Goal: Task Accomplishment & Management: Use online tool/utility

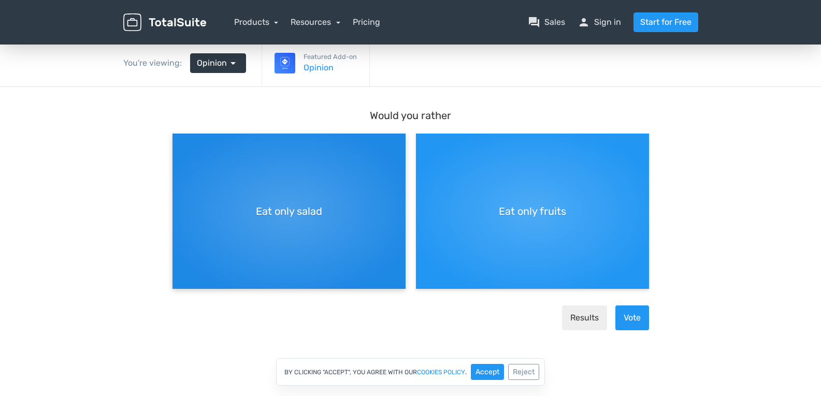
scroll to position [88, 0]
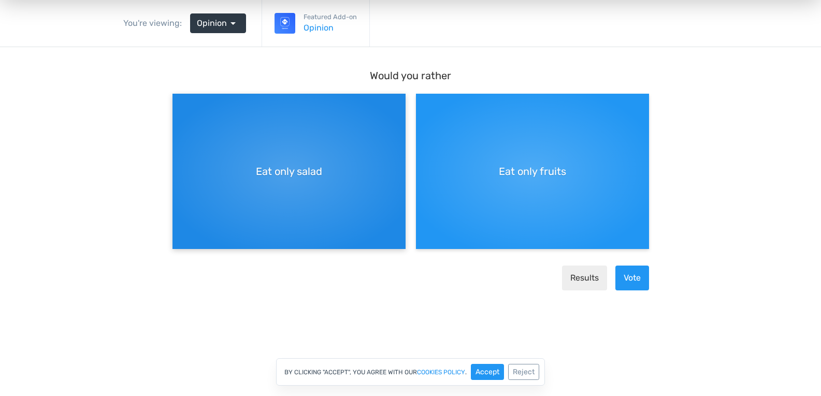
click at [271, 176] on span "Eat only salad" at bounding box center [289, 172] width 66 height 16
click at [179, 106] on input "Eat only salad" at bounding box center [176, 102] width 7 height 7
radio input "true"
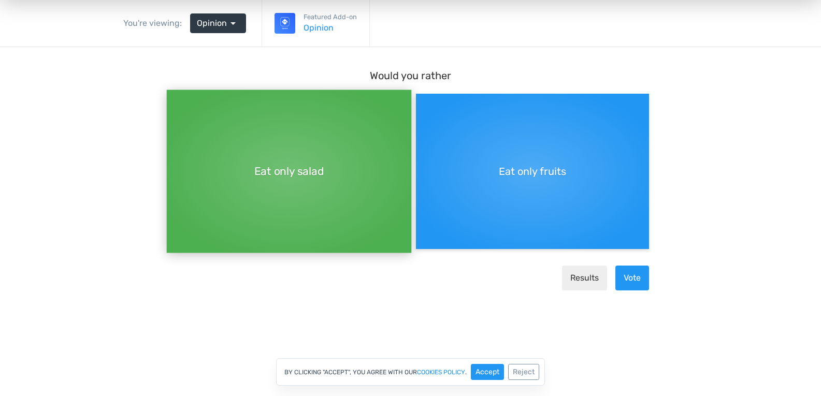
scroll to position [9, 0]
click at [632, 276] on button "Vote" at bounding box center [633, 278] width 34 height 25
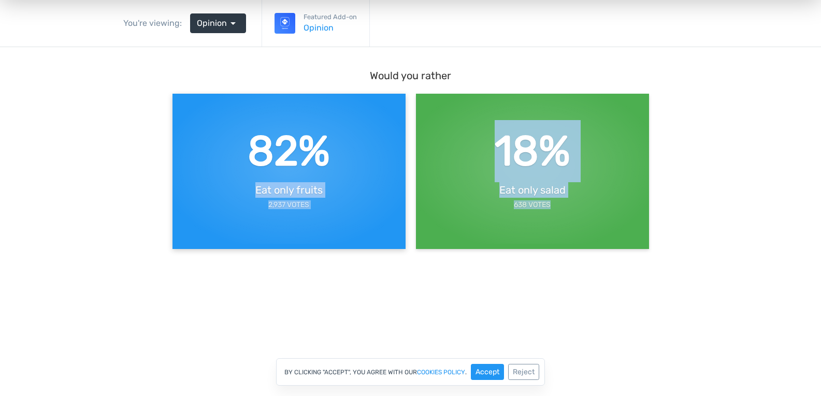
drag, startPoint x: 389, startPoint y: 273, endPoint x: 373, endPoint y: 196, distance: 77.9
click at [373, 196] on form "Would you rather 82% Eat only fruits 2,937 Votes 18% Eat only salad 638 Votes" at bounding box center [411, 171] width 477 height 206
click at [373, 196] on div "82% Eat only fruits 2,937 Votes" at bounding box center [289, 166] width 233 height 155
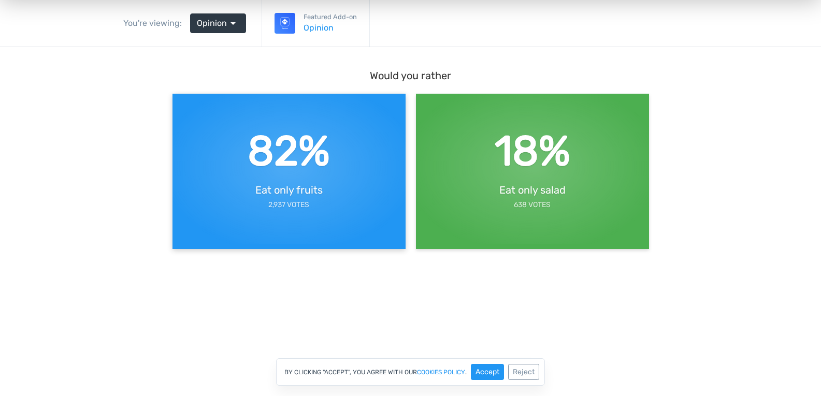
click at [370, 170] on div "82% Eat only fruits 2,937 Votes" at bounding box center [289, 166] width 233 height 155
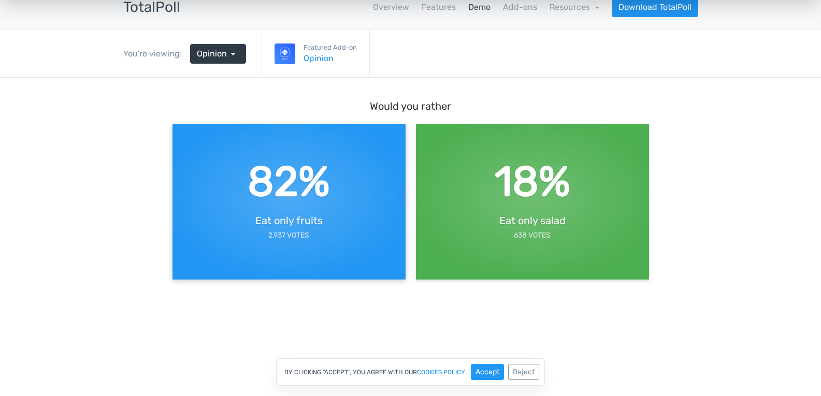
scroll to position [0, 0]
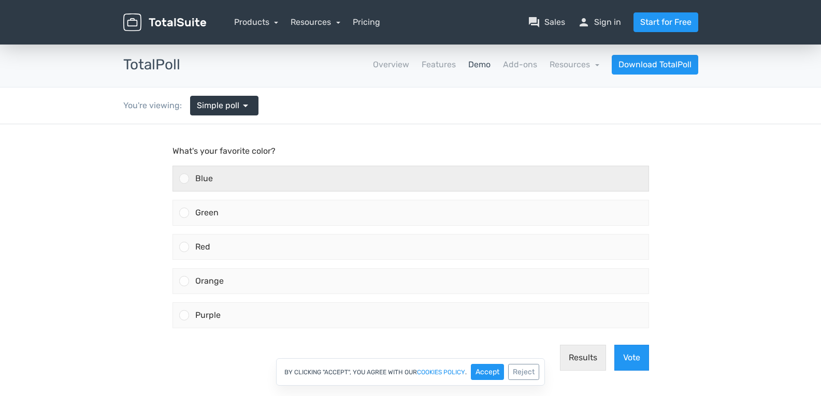
click at [304, 176] on div "Blue" at bounding box center [419, 178] width 460 height 25
click at [184, 179] on input "Blue" at bounding box center [184, 179] width 0 height 0
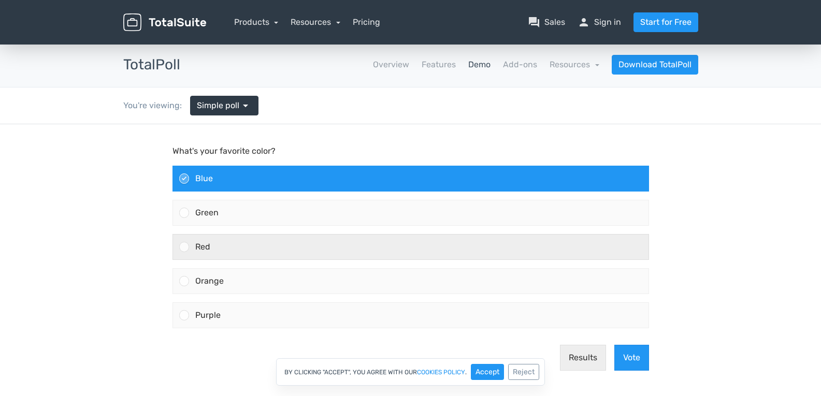
click at [336, 236] on div "Red" at bounding box center [419, 247] width 460 height 25
click at [184, 247] on input "Red" at bounding box center [184, 247] width 0 height 0
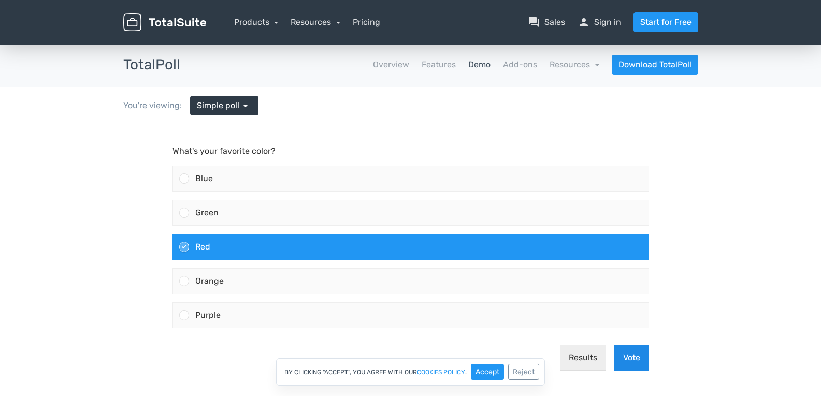
click at [622, 352] on button "Vote" at bounding box center [632, 358] width 35 height 26
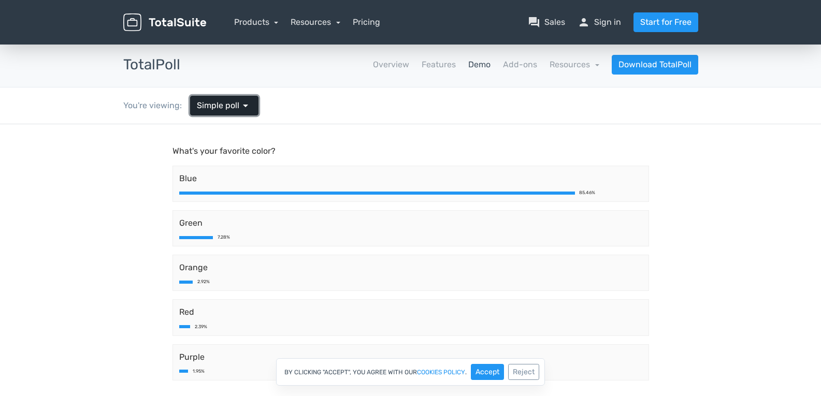
click at [239, 104] on span "arrow_drop_down" at bounding box center [245, 106] width 12 height 12
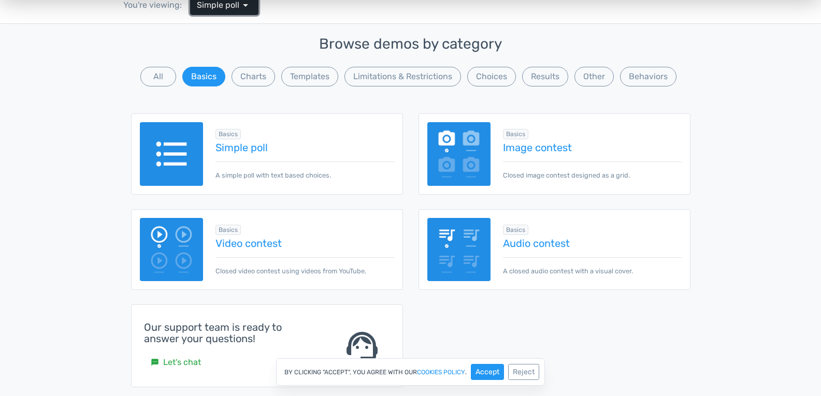
scroll to position [102, 0]
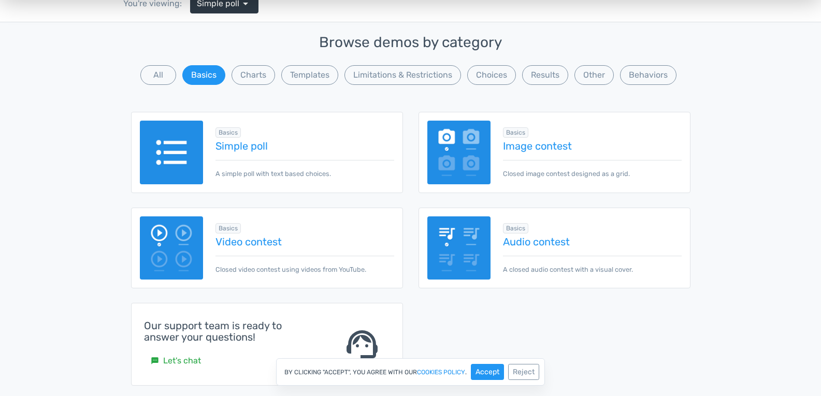
click at [423, 148] on div "Basics Image contest Closed image contest designed as a grid." at bounding box center [555, 152] width 272 height 81
click at [426, 150] on div "Basics Image contest Closed image contest designed as a grid." at bounding box center [555, 152] width 272 height 81
click at [431, 153] on img at bounding box center [460, 153] width 64 height 64
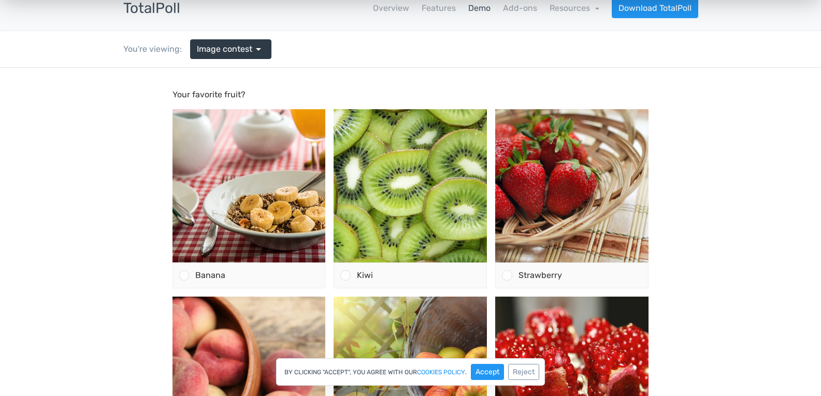
scroll to position [57, 0]
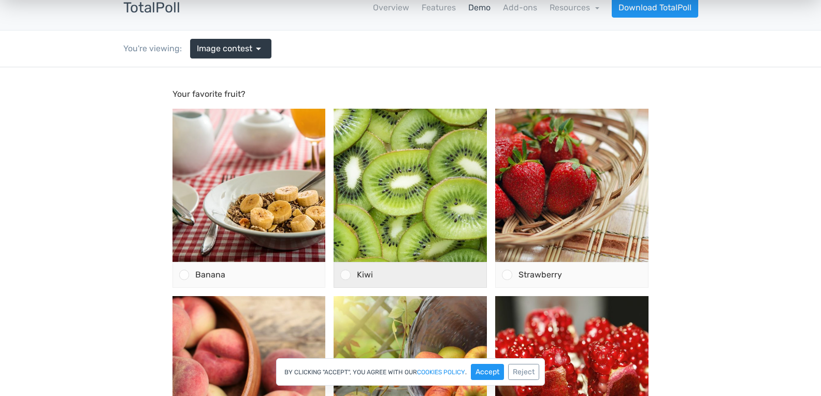
click at [361, 265] on div "Kiwi" at bounding box center [419, 275] width 136 height 25
click at [346, 275] on input "Kiwi" at bounding box center [346, 275] width 0 height 0
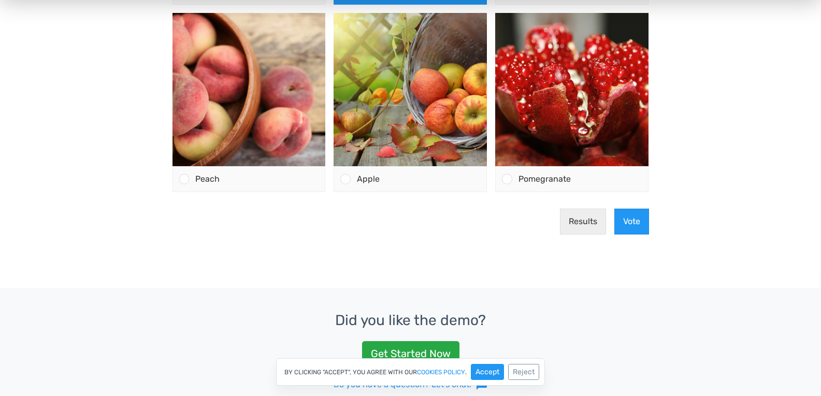
scroll to position [348, 0]
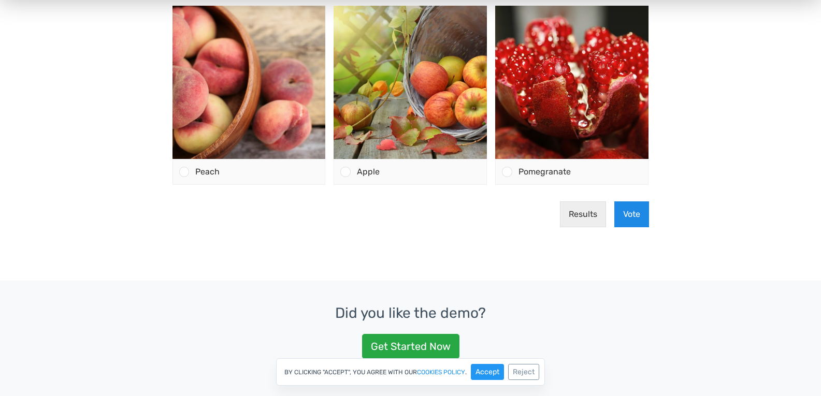
click at [622, 213] on button "Vote" at bounding box center [632, 215] width 35 height 26
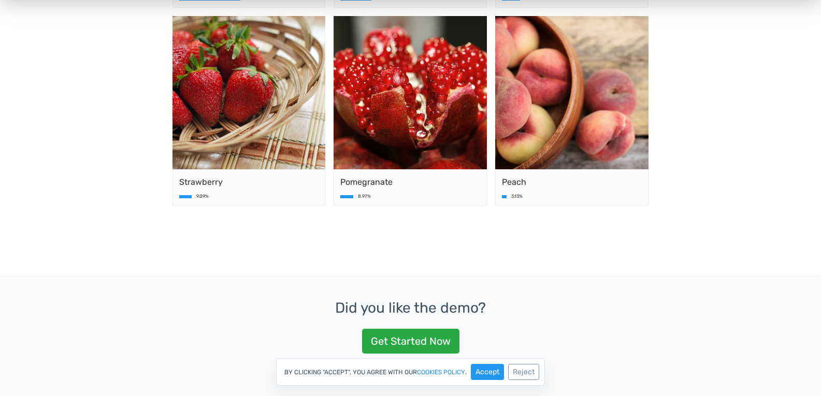
drag, startPoint x: 350, startPoint y: 203, endPoint x: 406, endPoint y: 373, distance: 179.5
click at [406, 272] on html "Your favorite fruit? Kiwi 43.90% Apple 22.12% Banana" at bounding box center [410, 24] width 821 height 495
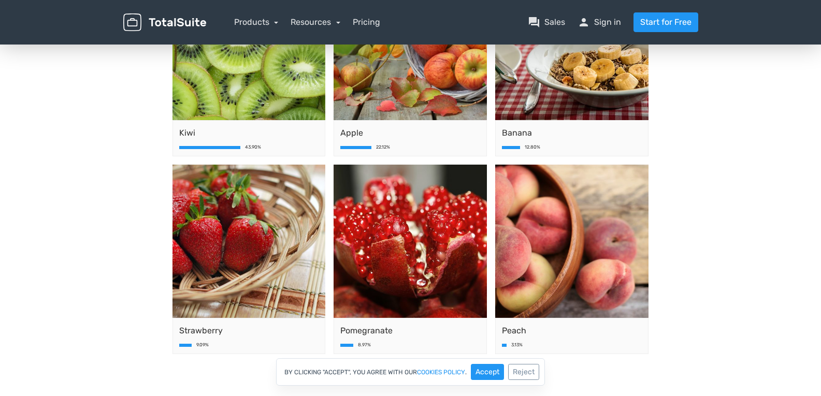
scroll to position [0, 0]
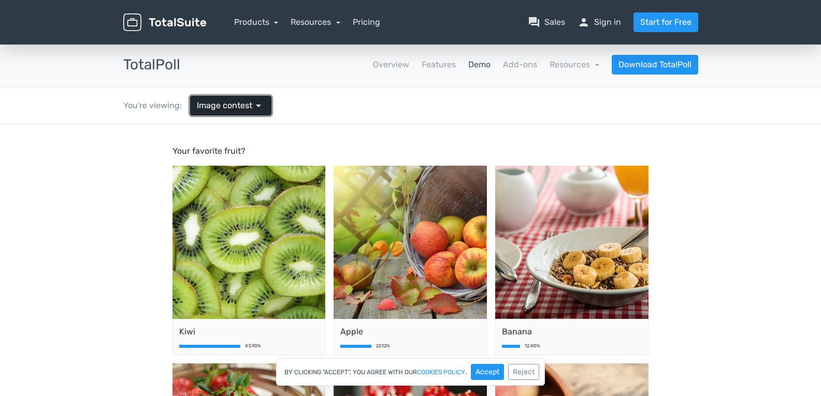
click at [248, 106] on span "Image contest" at bounding box center [224, 106] width 55 height 12
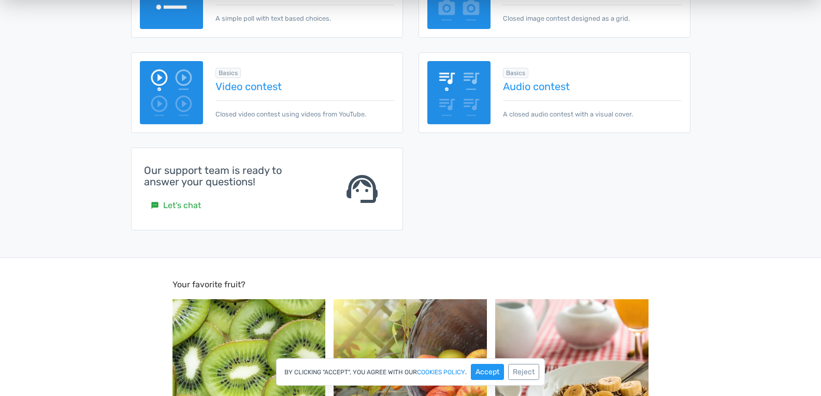
scroll to position [258, 0]
click at [248, 90] on link "Video contest" at bounding box center [305, 85] width 178 height 11
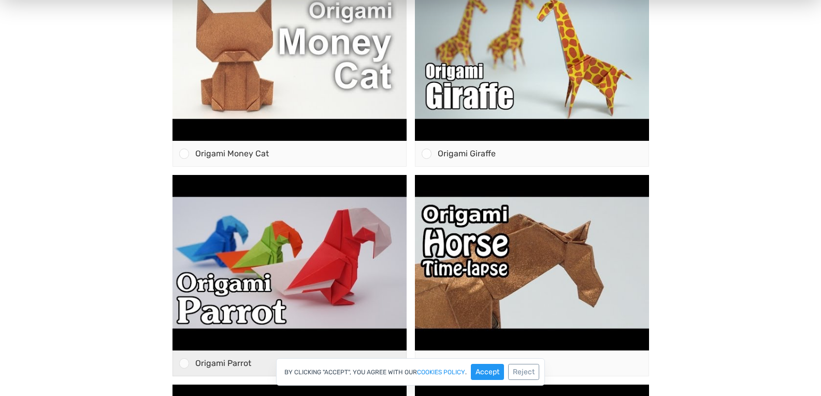
scroll to position [201, 0]
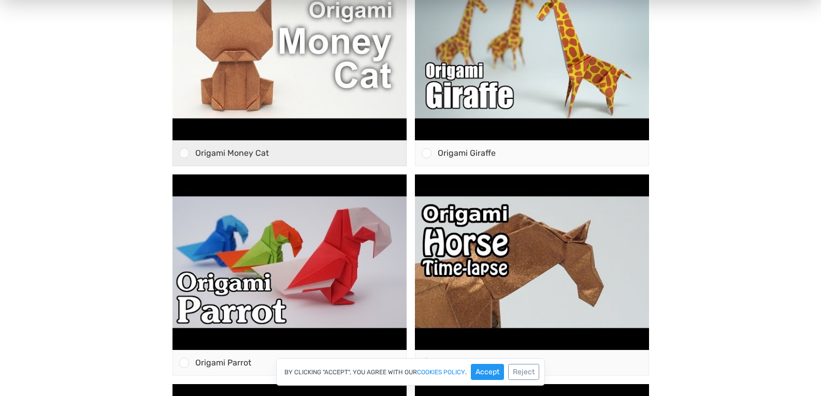
click at [262, 157] on span "Origami Money Cat" at bounding box center [232, 153] width 74 height 10
click at [184, 153] on input "Origami Money Cat" at bounding box center [184, 153] width 0 height 0
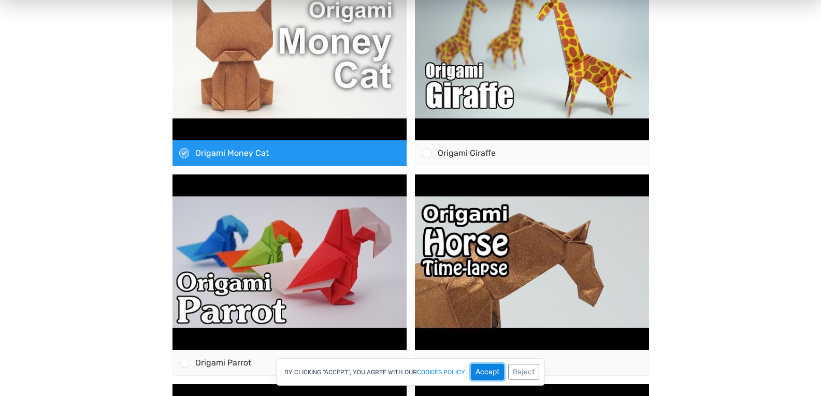
click at [492, 371] on button "Accept" at bounding box center [487, 372] width 33 height 16
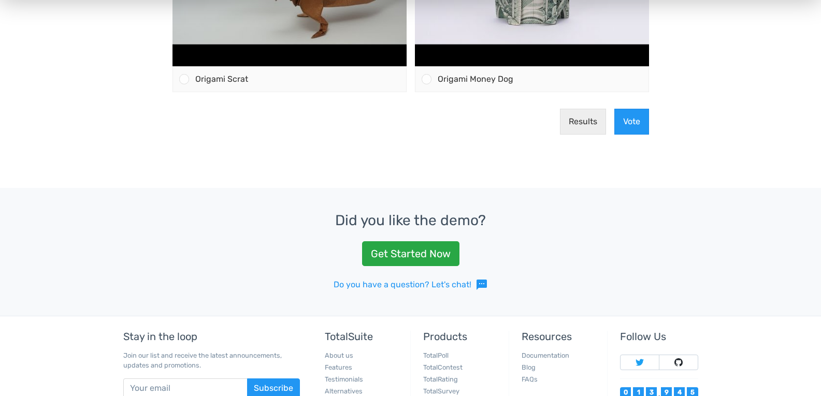
scroll to position [701, 0]
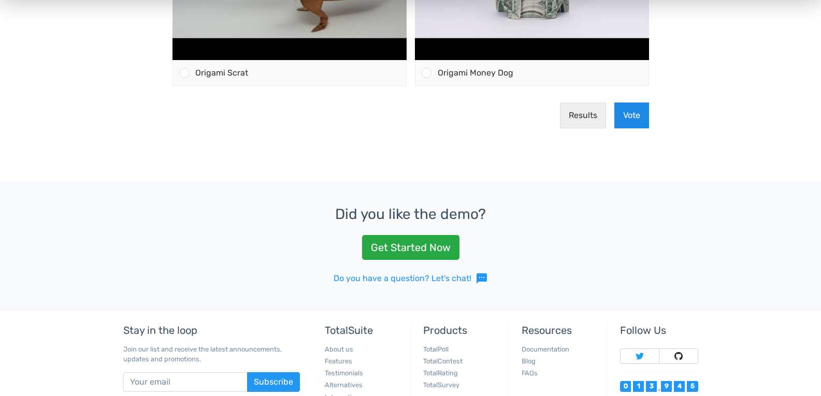
click at [633, 111] on button "Vote" at bounding box center [632, 116] width 35 height 26
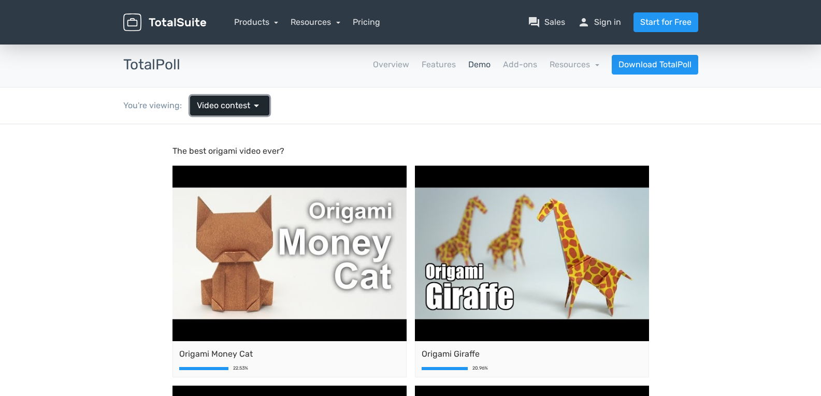
click at [224, 103] on span "Video contest" at bounding box center [223, 106] width 53 height 12
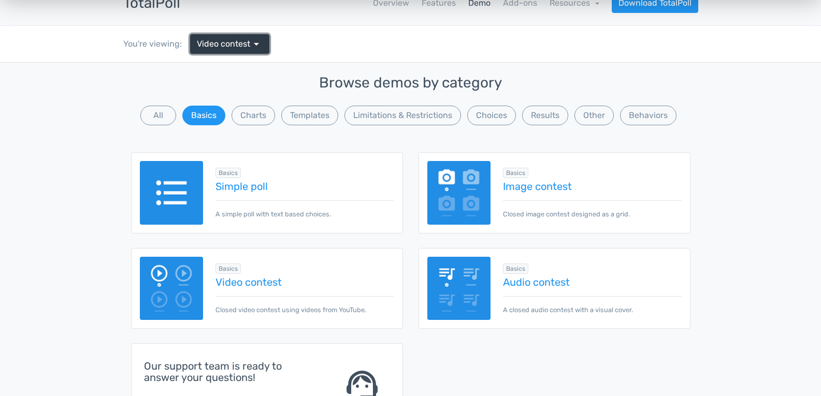
scroll to position [62, 0]
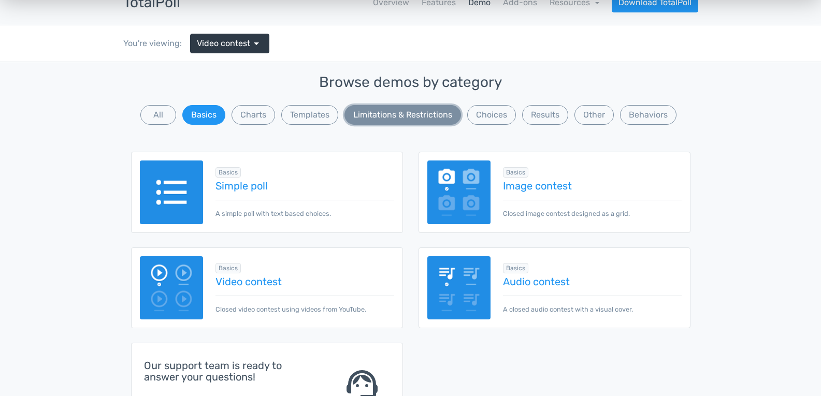
click at [378, 110] on button "Limitations & Restrictions" at bounding box center [403, 115] width 117 height 20
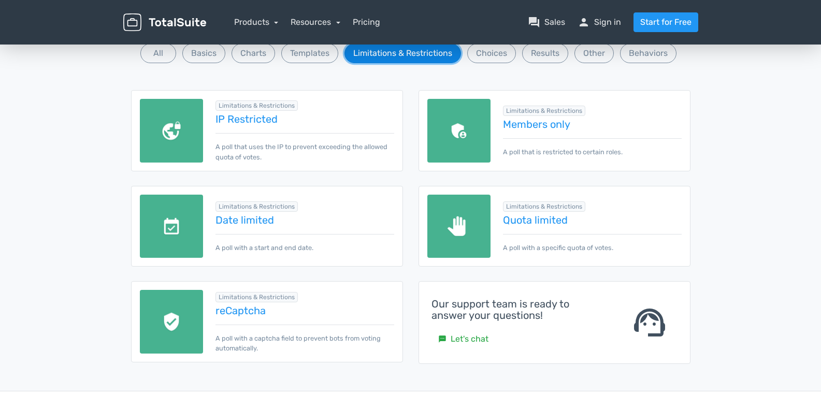
scroll to position [123, 0]
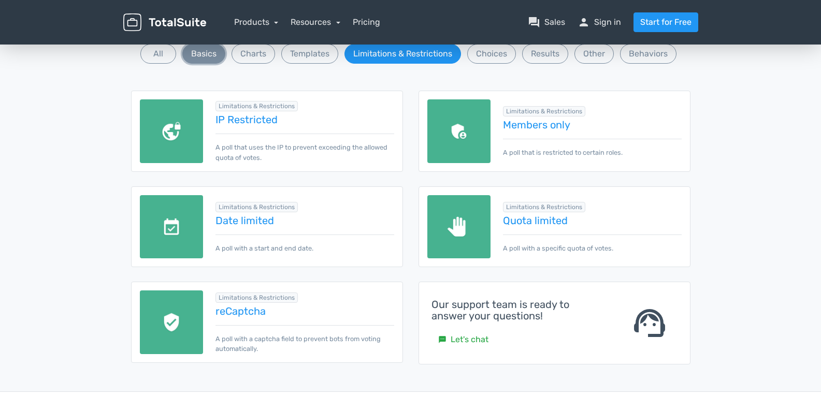
click at [200, 56] on button "Basics" at bounding box center [203, 54] width 43 height 20
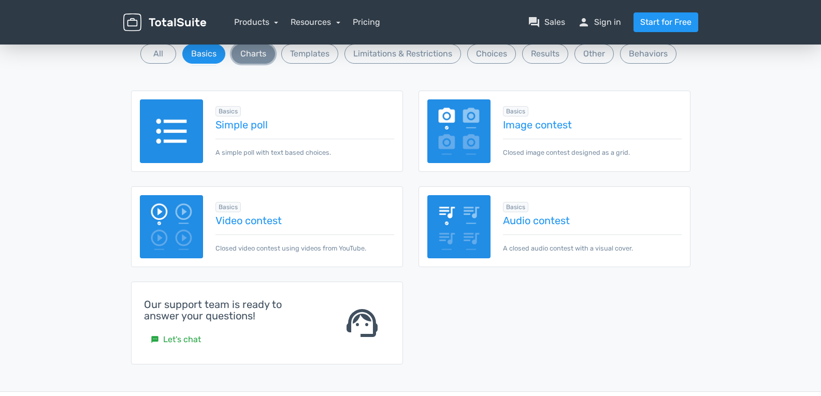
click at [248, 56] on button "Charts" at bounding box center [254, 54] width 44 height 20
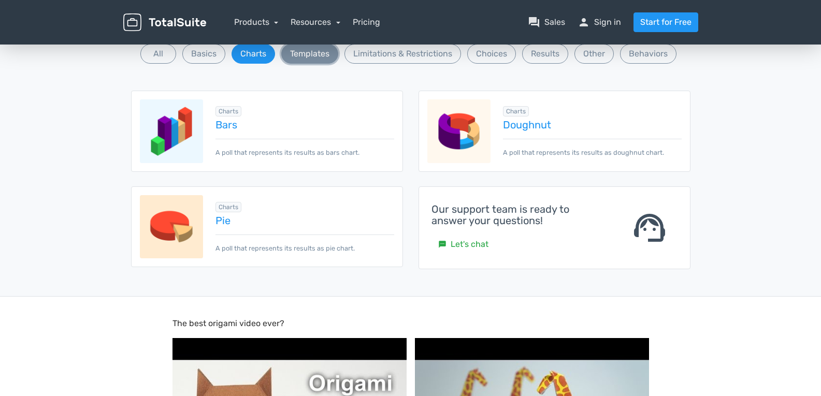
click at [290, 54] on button "Templates" at bounding box center [309, 54] width 57 height 20
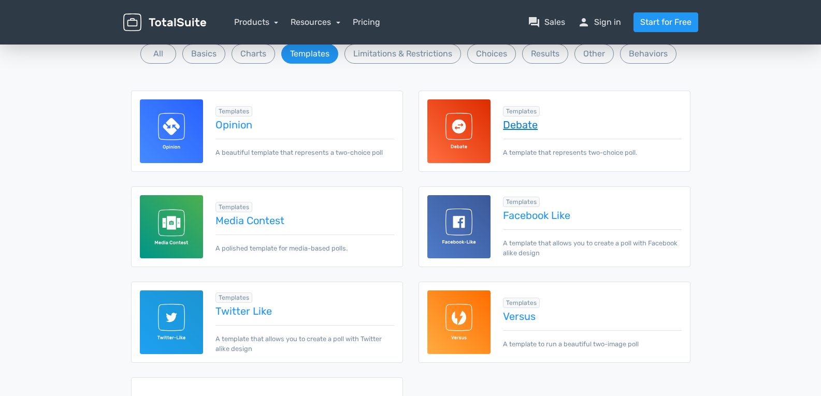
click at [528, 126] on link "Debate" at bounding box center [592, 124] width 178 height 11
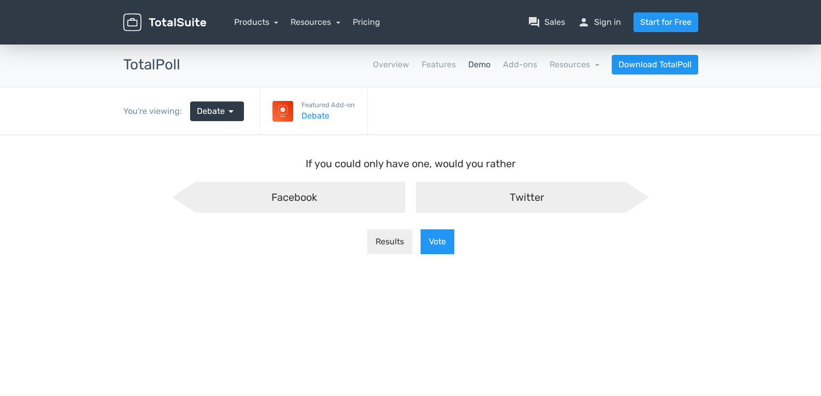
click at [465, 192] on div "Twitter" at bounding box center [532, 197] width 233 height 31
click at [414, 192] on input "Twitter" at bounding box center [410, 190] width 7 height 7
radio input "true"
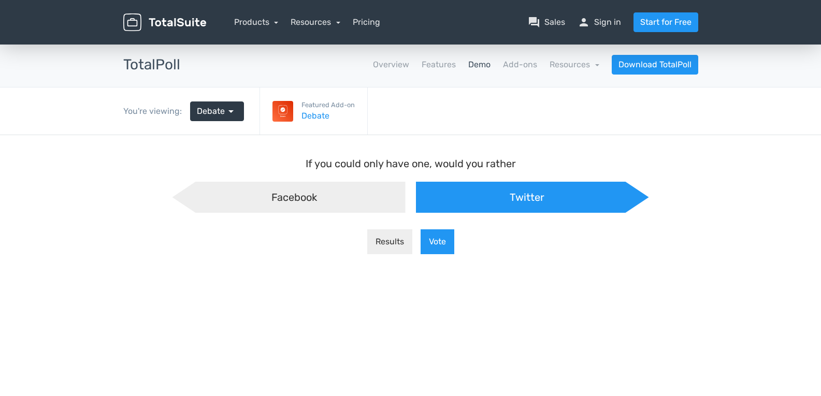
scroll to position [9, -5]
click at [441, 234] on button "Vote" at bounding box center [438, 242] width 34 height 25
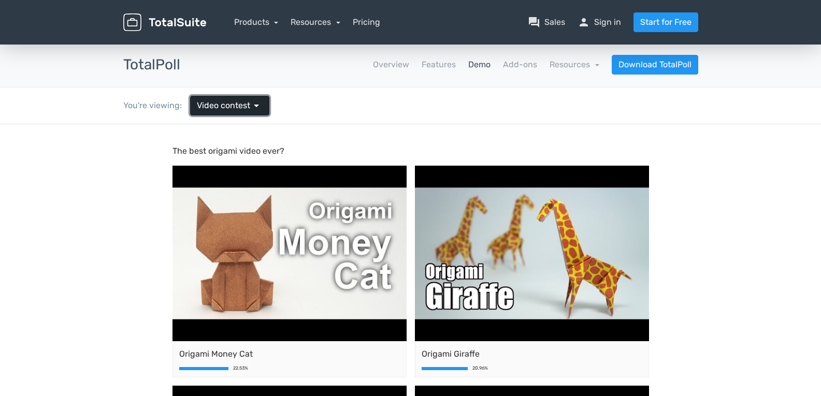
click at [262, 97] on link "Video contest arrow_drop_down" at bounding box center [229, 106] width 79 height 20
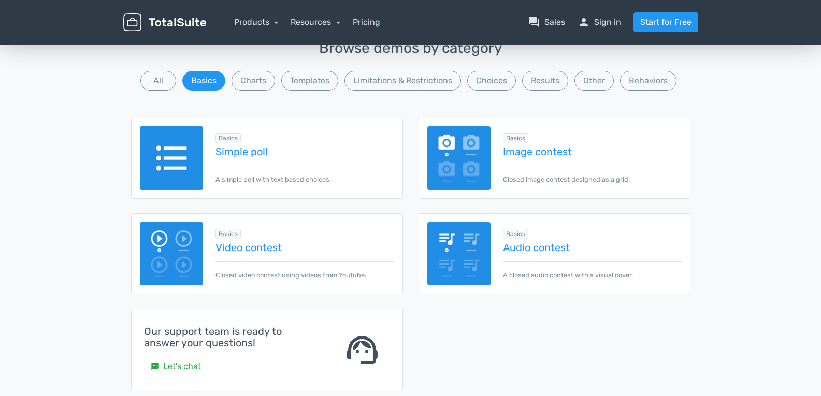
scroll to position [96, 0]
click at [320, 79] on button "Templates" at bounding box center [309, 82] width 57 height 20
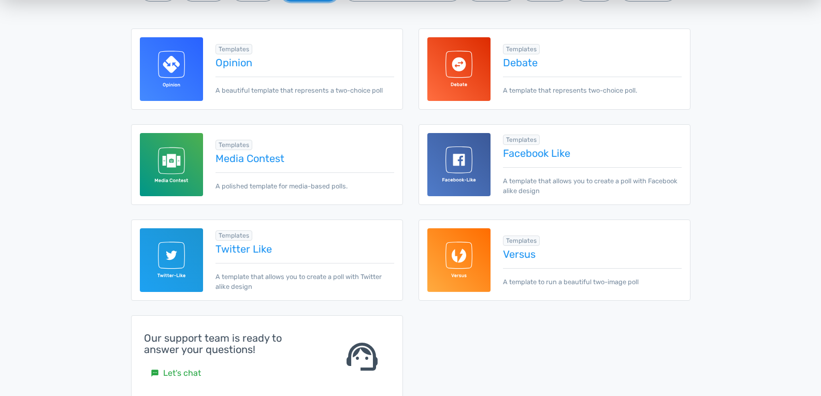
scroll to position [190, 0]
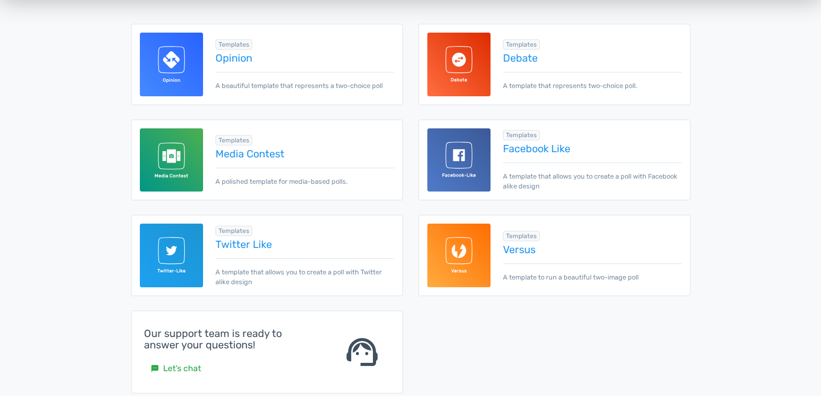
click at [469, 249] on img at bounding box center [460, 256] width 64 height 64
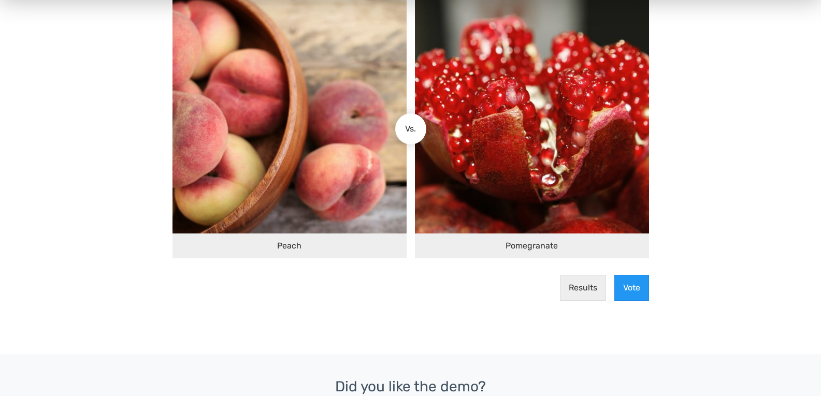
scroll to position [178, 0]
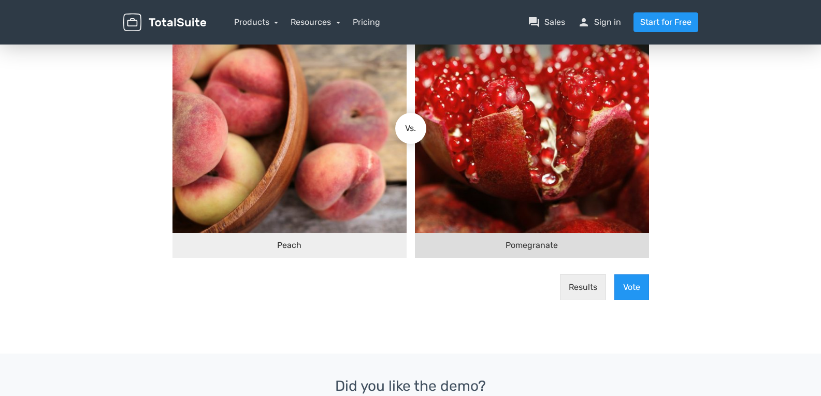
click at [443, 196] on img at bounding box center [532, 116] width 234 height 234
click at [420, 129] on input "Pomegranate" at bounding box center [420, 129] width 0 height 0
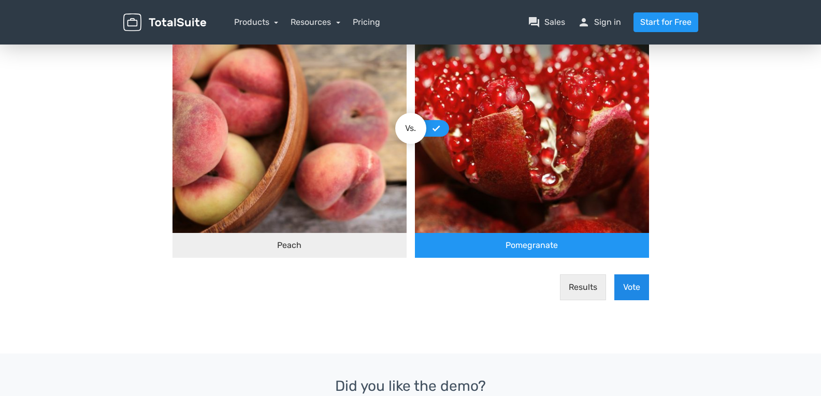
click at [627, 288] on button "Vote" at bounding box center [632, 288] width 35 height 26
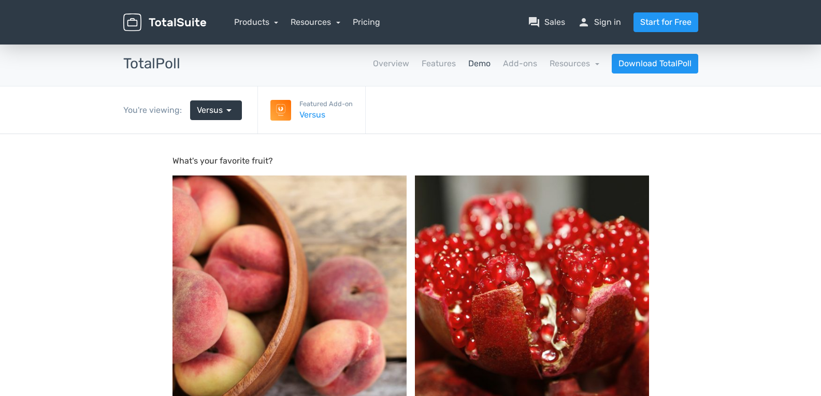
scroll to position [0, 0]
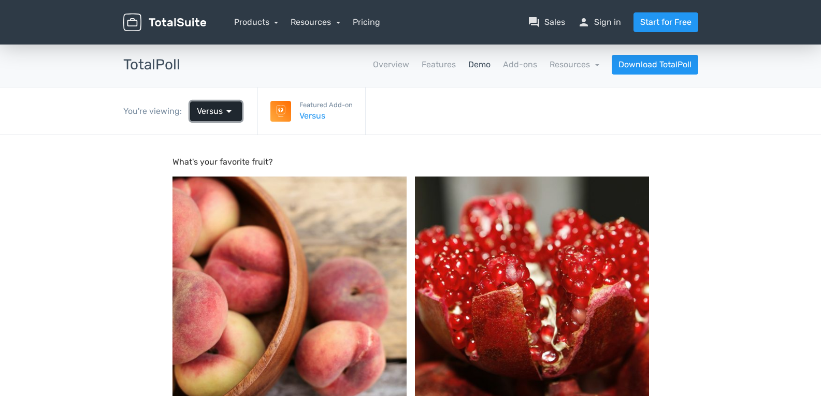
click at [216, 114] on span "Versus" at bounding box center [210, 111] width 26 height 12
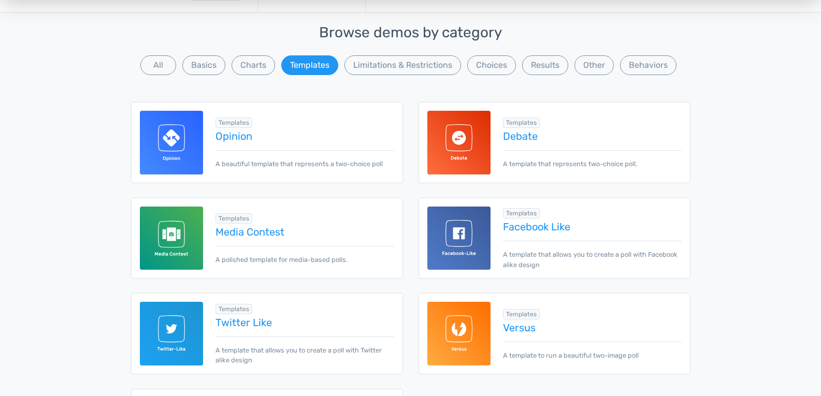
scroll to position [123, 0]
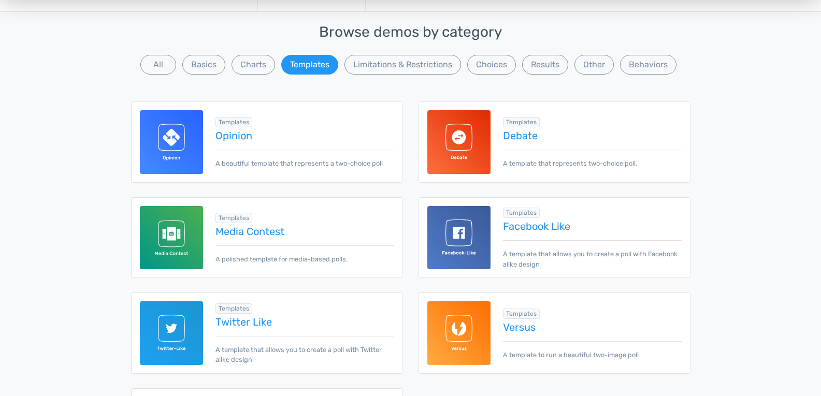
click at [617, 67] on div "Browse demos by category All Basics Charts Templates Limitations & Restrictions…" at bounding box center [411, 50] width 560 height 52
click at [630, 64] on button "Behaviors" at bounding box center [648, 65] width 56 height 20
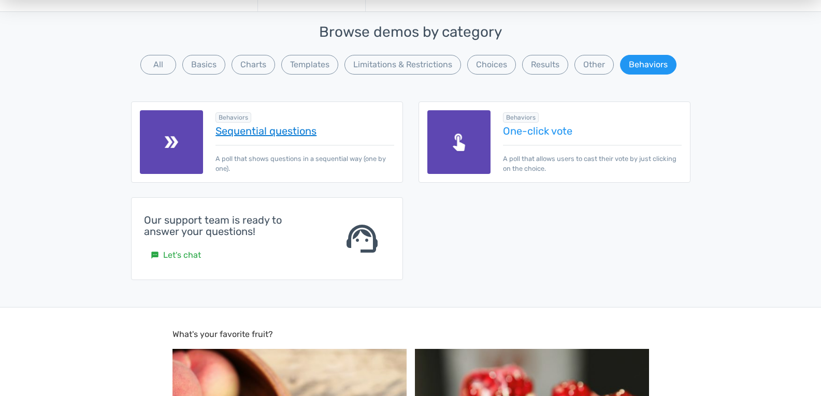
click at [236, 125] on link "Sequential questions" at bounding box center [305, 130] width 178 height 11
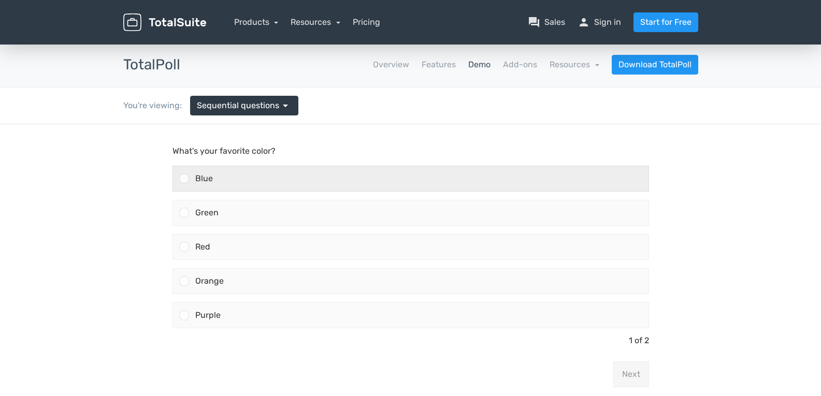
click at [270, 182] on div "Blue" at bounding box center [419, 178] width 460 height 25
click at [184, 179] on input "Blue" at bounding box center [184, 179] width 0 height 0
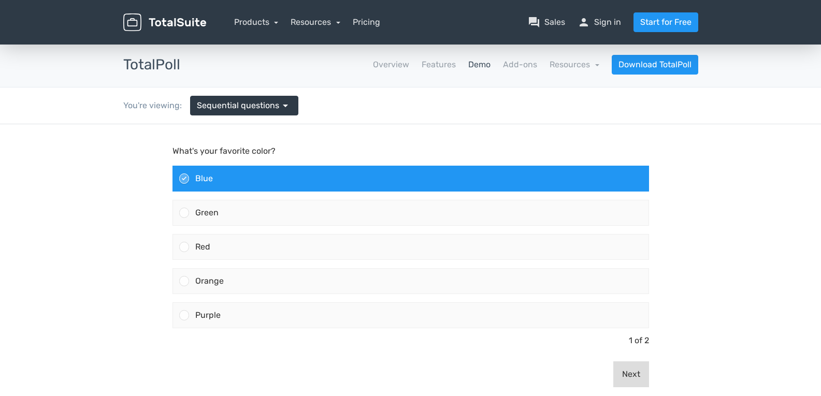
click at [621, 368] on button "Next" at bounding box center [632, 375] width 36 height 26
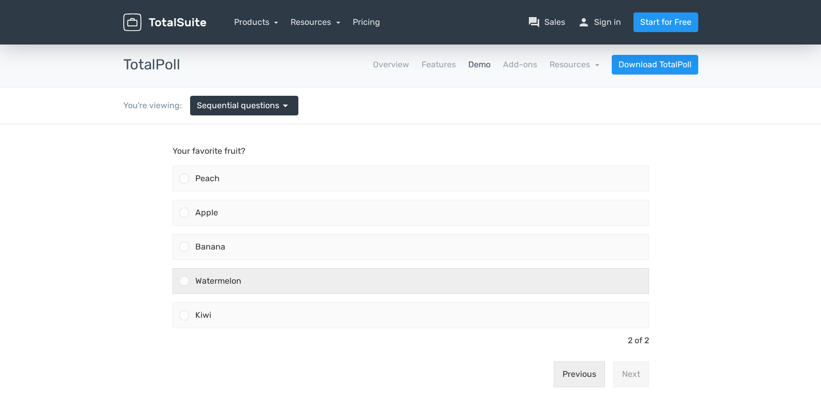
click at [548, 266] on label "Watermelon" at bounding box center [410, 281] width 485 height 34
click at [184, 281] on input "Watermelon" at bounding box center [184, 281] width 0 height 0
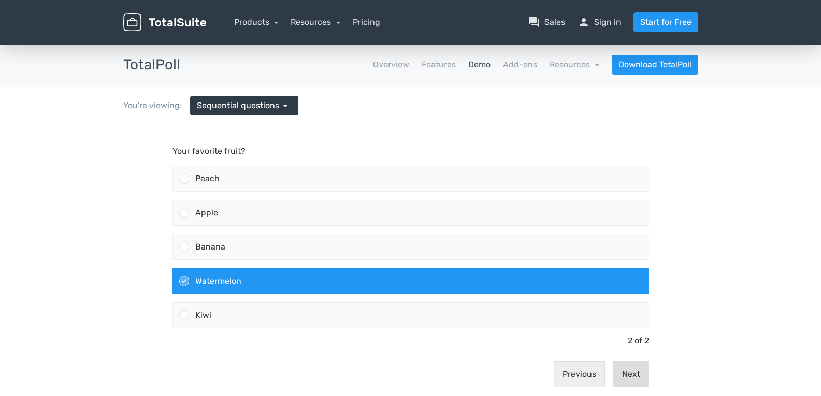
click at [641, 371] on button "Next" at bounding box center [632, 375] width 36 height 26
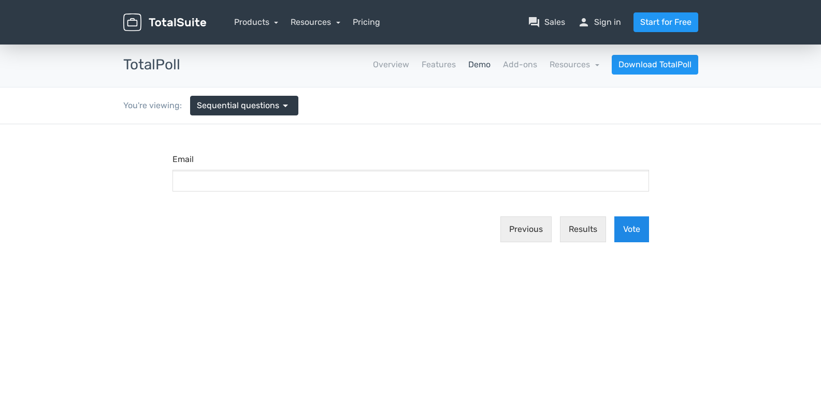
click at [625, 228] on button "Vote" at bounding box center [632, 230] width 35 height 26
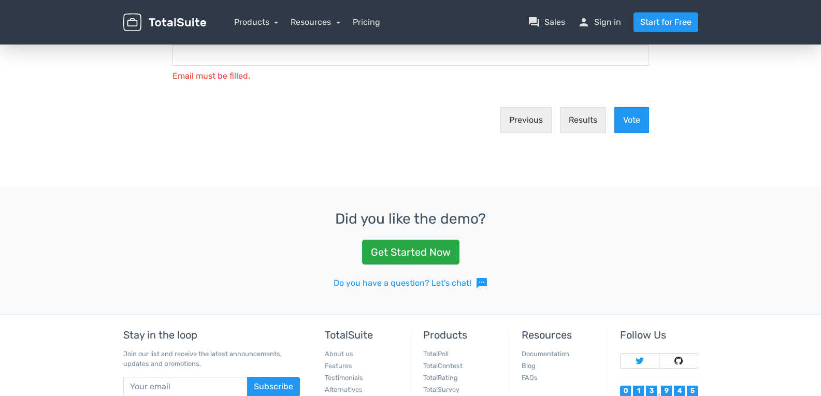
scroll to position [337, 0]
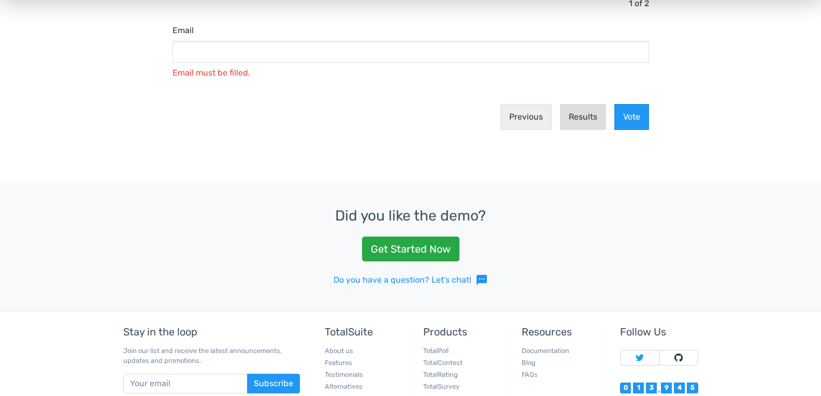
click at [586, 119] on button "Results" at bounding box center [583, 117] width 46 height 26
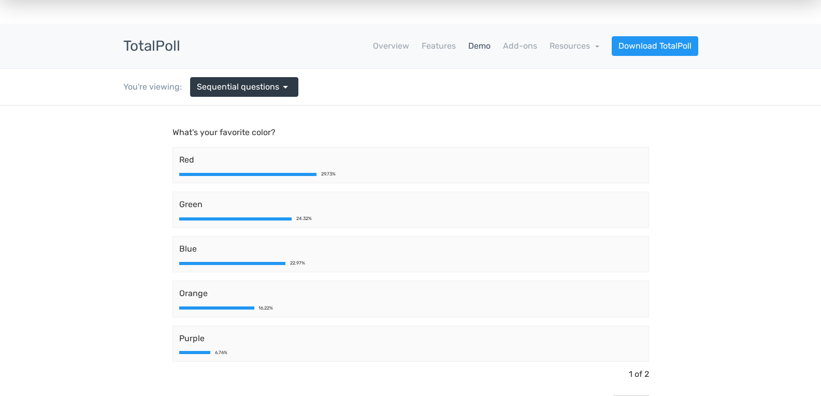
scroll to position [0, 0]
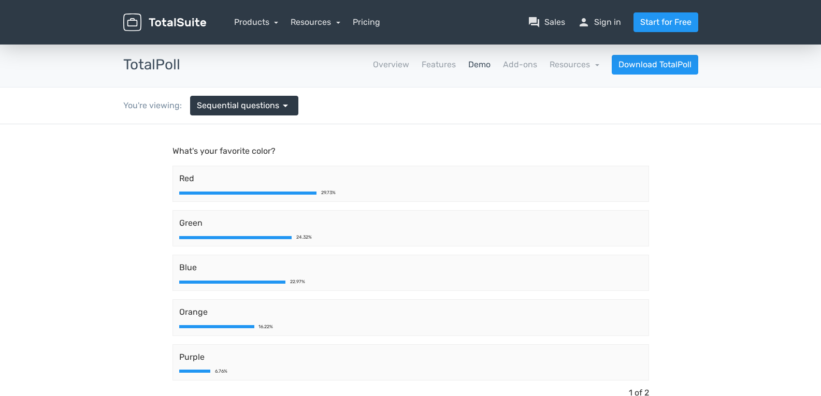
click at [480, 61] on link "Demo" at bounding box center [480, 65] width 22 height 12
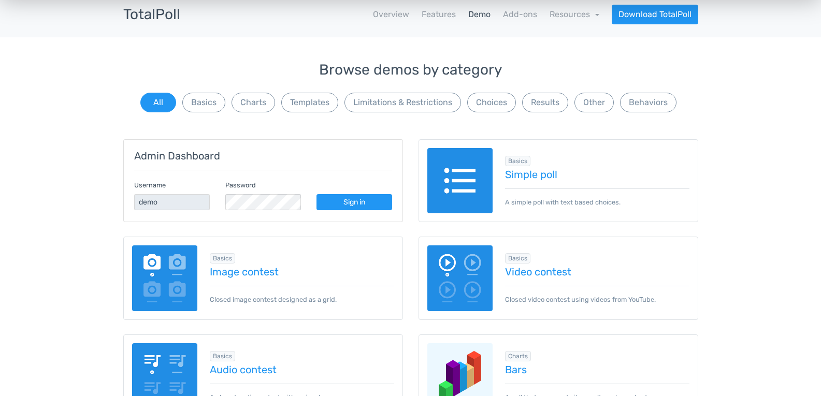
scroll to position [45, 0]
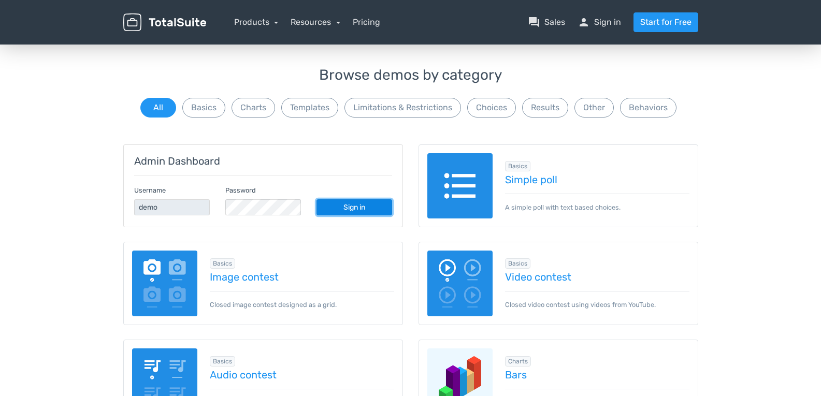
click at [357, 212] on link "Sign in" at bounding box center [355, 208] width 76 height 16
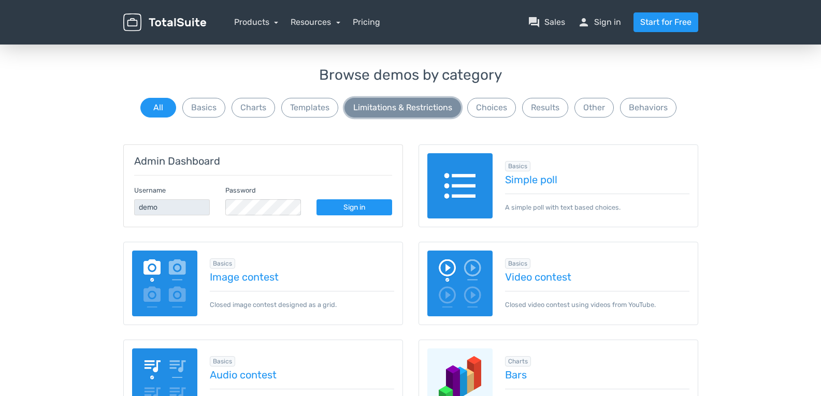
click at [390, 110] on button "Limitations & Restrictions" at bounding box center [403, 108] width 117 height 20
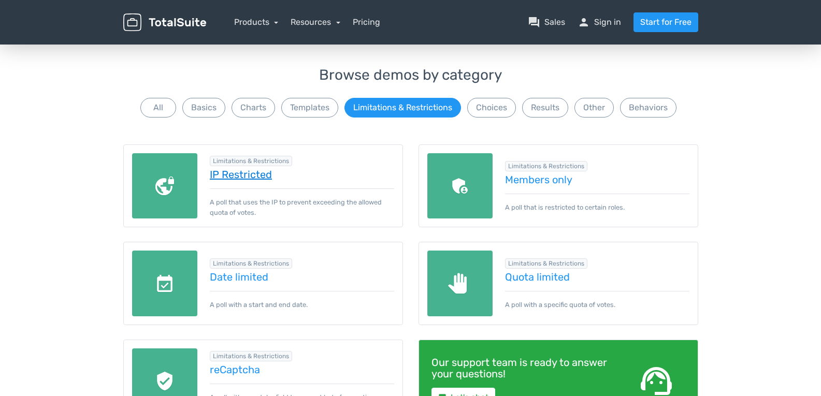
click at [252, 175] on link "IP Restricted" at bounding box center [302, 174] width 185 height 11
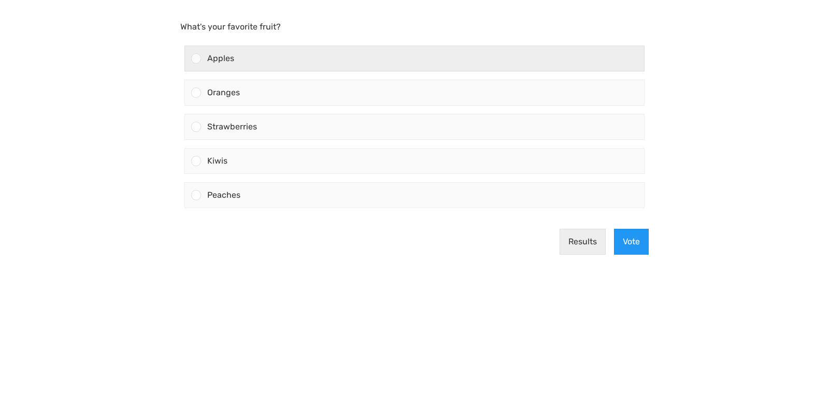
click at [203, 63] on div "Apples" at bounding box center [422, 58] width 443 height 25
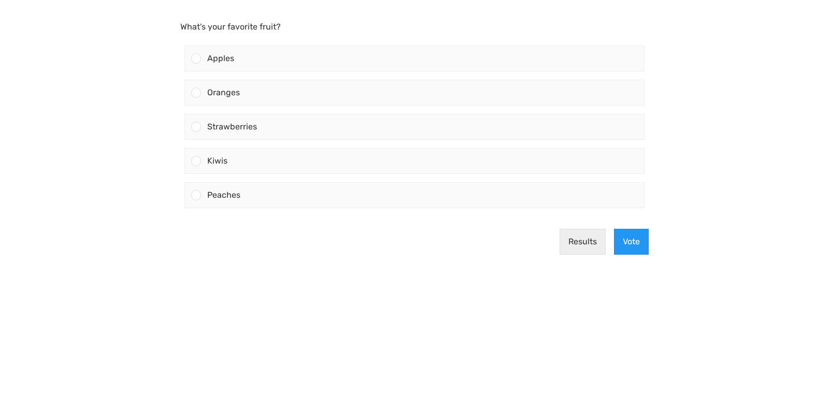
click at [196, 59] on input "Apples" at bounding box center [196, 59] width 0 height 0
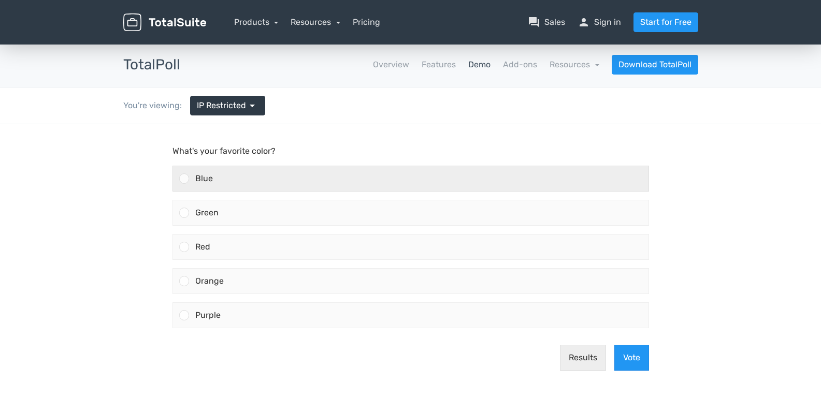
click at [252, 175] on div "Blue" at bounding box center [419, 178] width 460 height 25
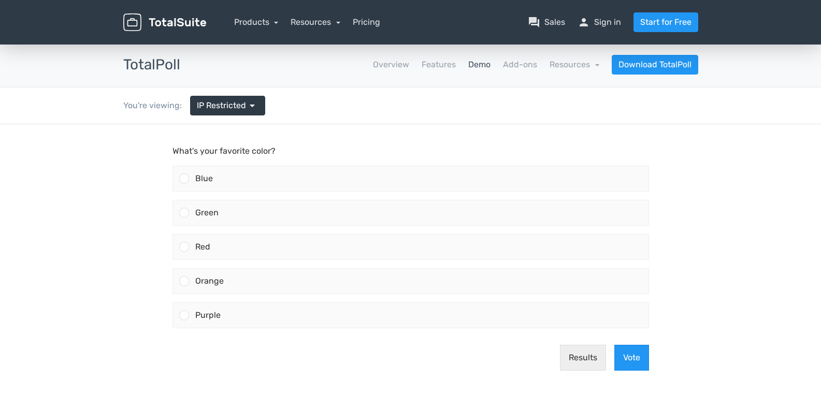
click at [184, 179] on input "Blue" at bounding box center [184, 179] width 0 height 0
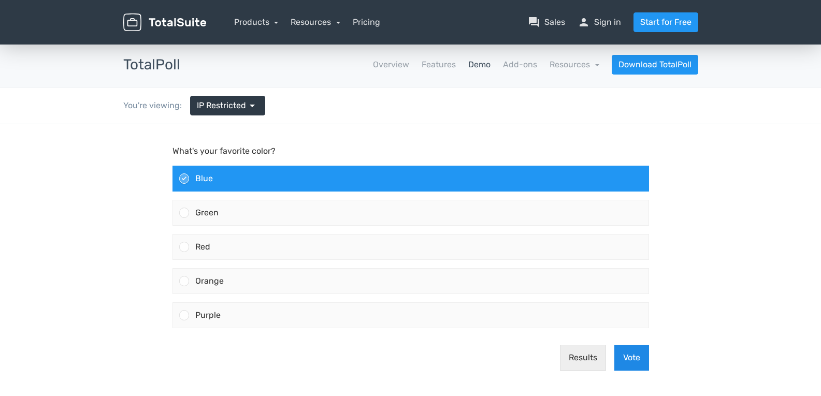
click at [631, 354] on button "Vote" at bounding box center [632, 358] width 35 height 26
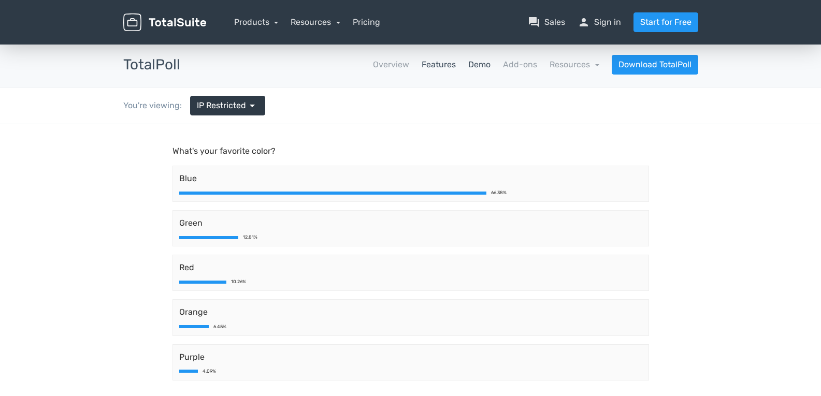
click at [430, 65] on link "Features" at bounding box center [439, 65] width 34 height 12
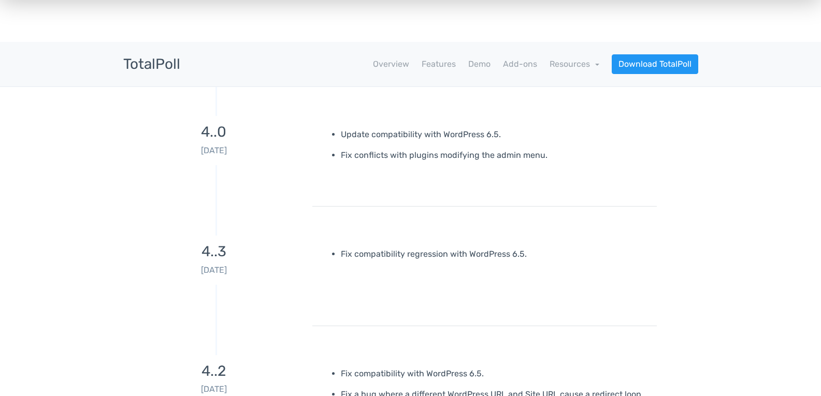
scroll to position [1, 0]
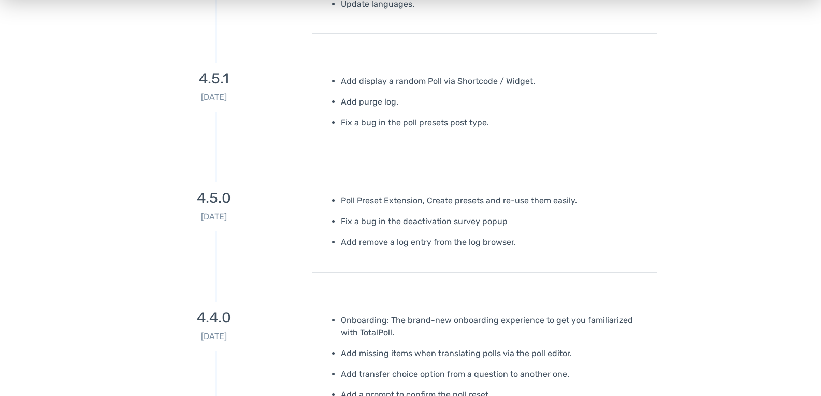
click at [296, 134] on div "4.5.1 2021-02-25" at bounding box center [214, 108] width 197 height 91
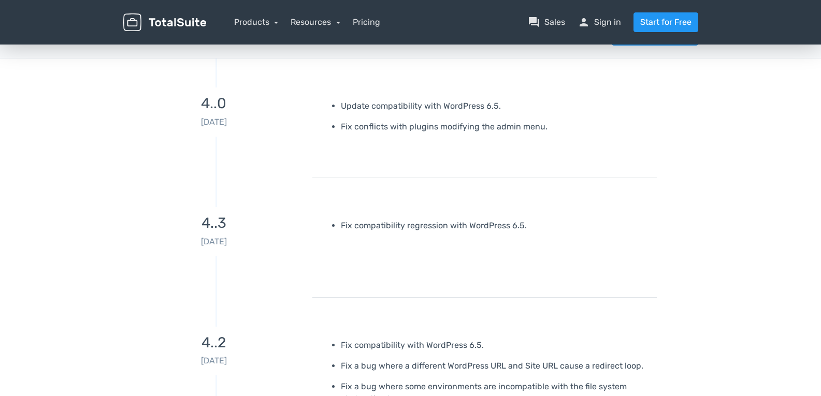
scroll to position [0, 0]
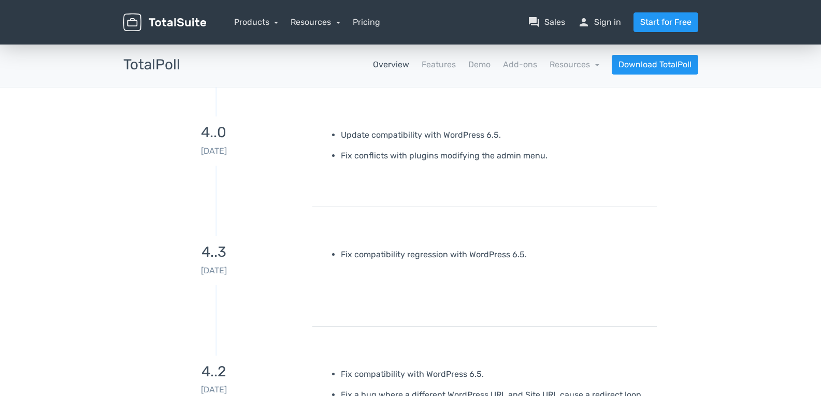
click at [388, 60] on link "Overview" at bounding box center [391, 65] width 36 height 12
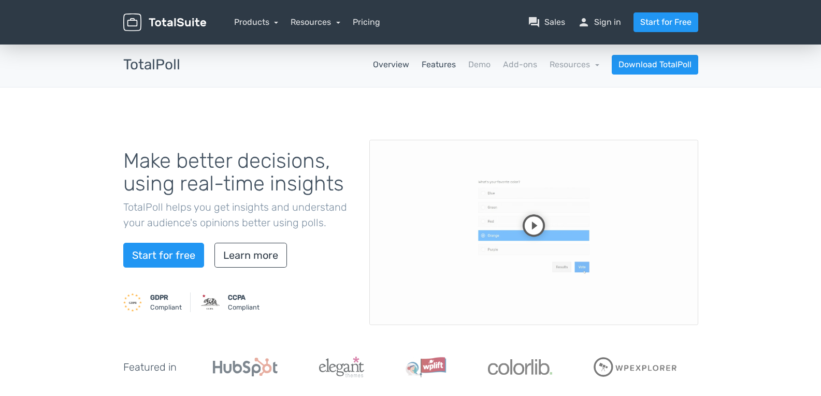
click at [432, 59] on link "Features" at bounding box center [439, 65] width 34 height 12
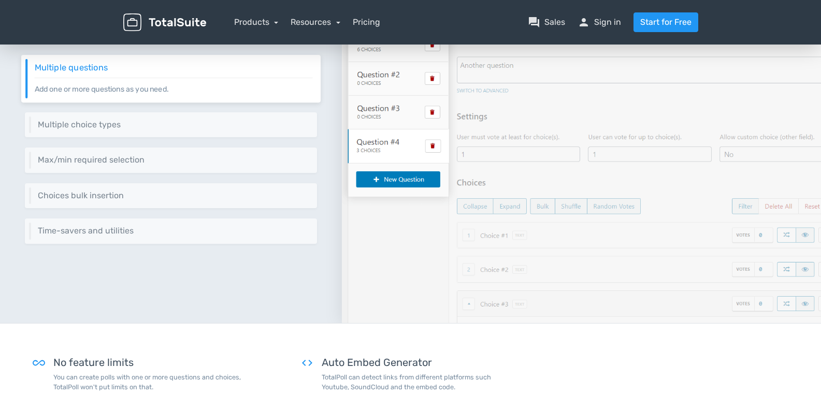
scroll to position [227, 0]
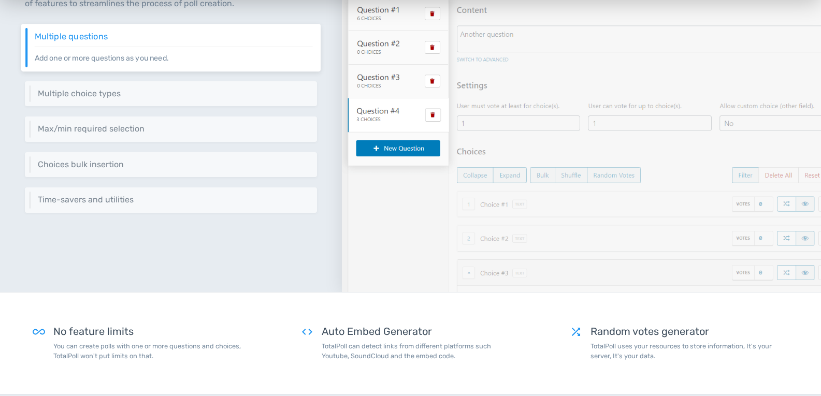
click at [315, 173] on div "Choices bulk insertion Just drag and drop your content into the choices area an…" at bounding box center [171, 164] width 292 height 25
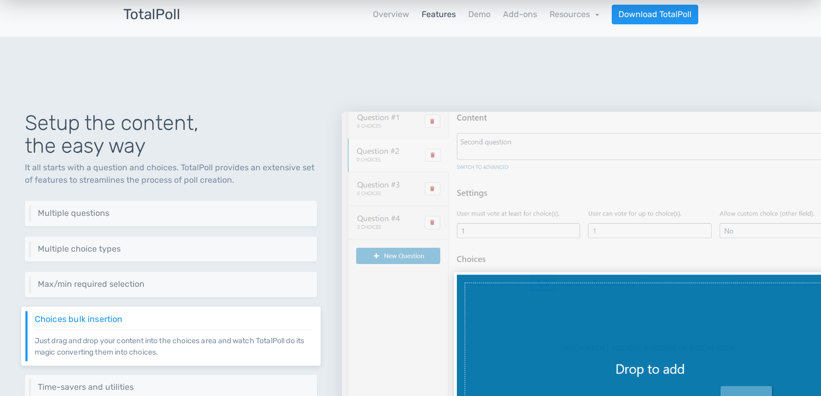
scroll to position [0, 0]
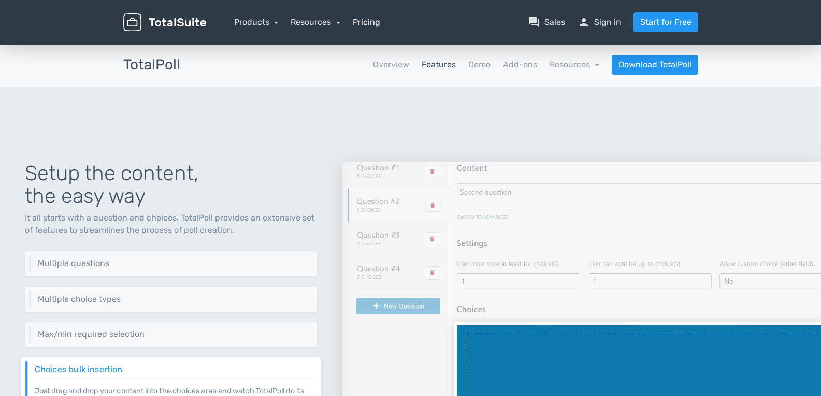
click at [369, 26] on link "Pricing" at bounding box center [366, 22] width 27 height 12
